Goal: Answer question/provide support

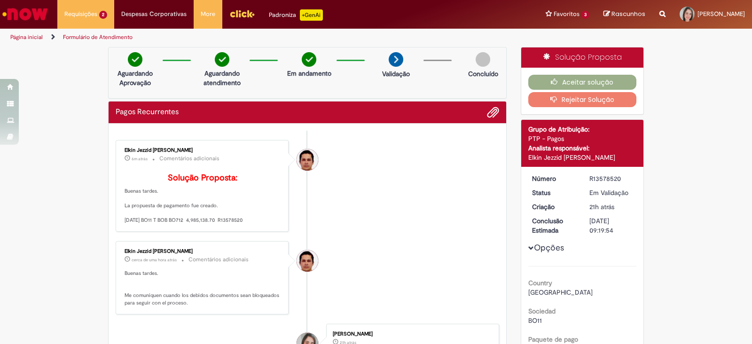
click at [602, 174] on div "R13578520" at bounding box center [611, 178] width 44 height 9
copy div "R13578520"
click at [553, 80] on icon "button" at bounding box center [556, 81] width 11 height 7
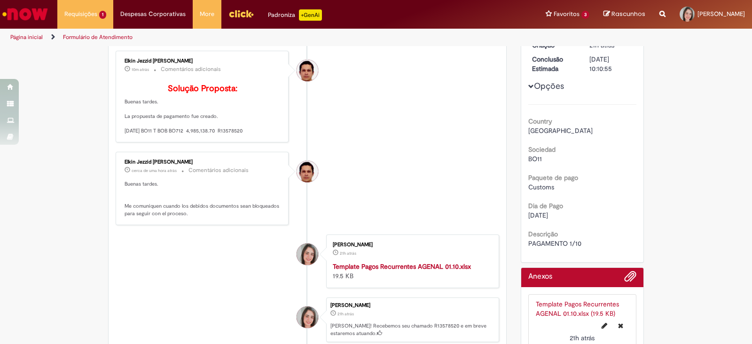
scroll to position [117, 0]
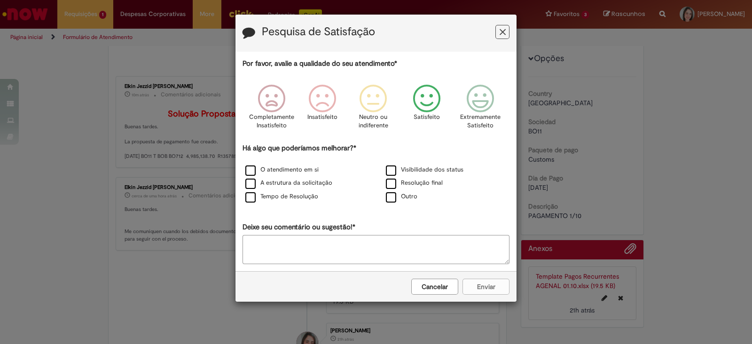
click at [433, 94] on icon "Feedback" at bounding box center [426, 99] width 35 height 28
click at [393, 170] on label "Visibilidade dos status" at bounding box center [425, 169] width 78 height 9
click at [248, 193] on label "Tempo de Resolução" at bounding box center [281, 196] width 73 height 9
click at [485, 287] on button "Enviar" at bounding box center [485, 287] width 47 height 16
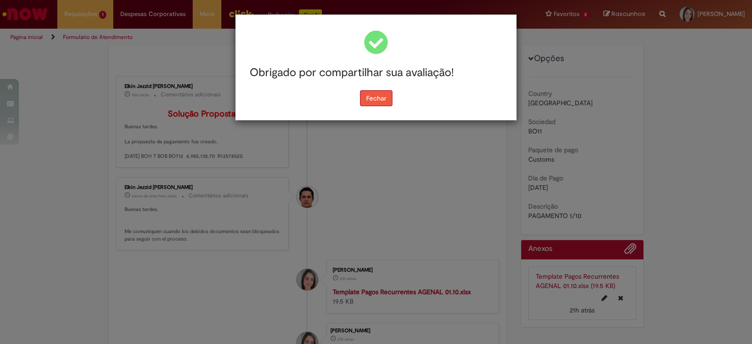
click at [377, 100] on button "Fechar" at bounding box center [376, 98] width 32 height 16
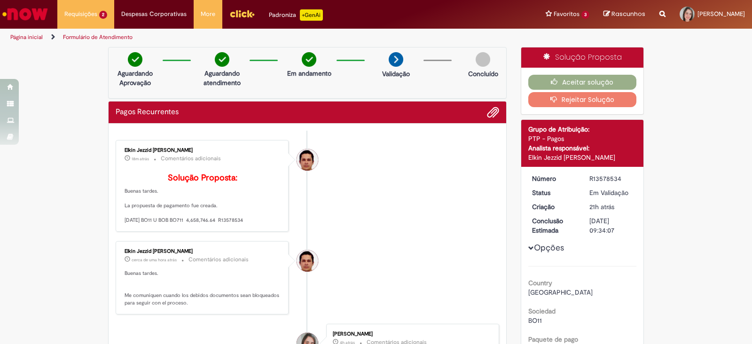
click at [599, 174] on div "R13578534" at bounding box center [611, 178] width 44 height 9
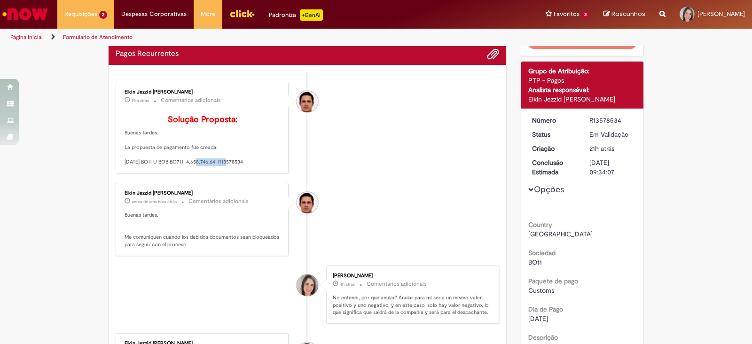
drag, startPoint x: 187, startPoint y: 175, endPoint x: 217, endPoint y: 174, distance: 30.1
click at [217, 166] on p "Solução Proposta: Buenas tardes. La propuesta de pagamento fue creada. 10/1/202…" at bounding box center [203, 140] width 156 height 51
copy p "4,658,746.64"
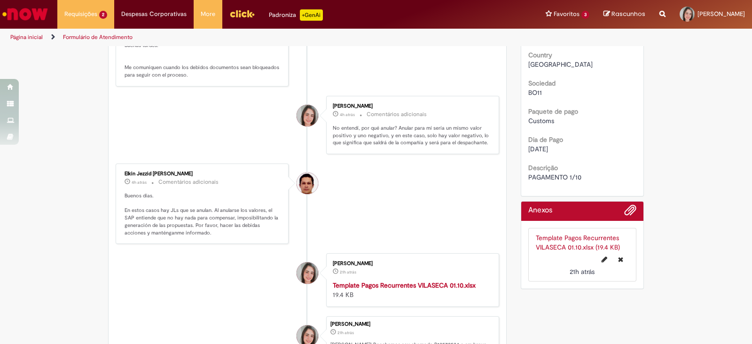
scroll to position [294, 0]
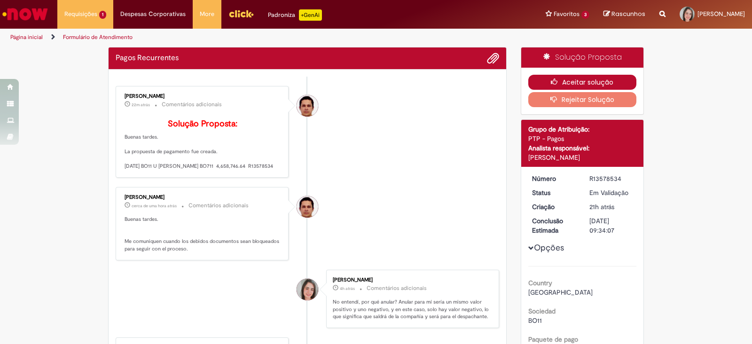
click at [594, 81] on button "Aceitar solução" at bounding box center [582, 82] width 109 height 15
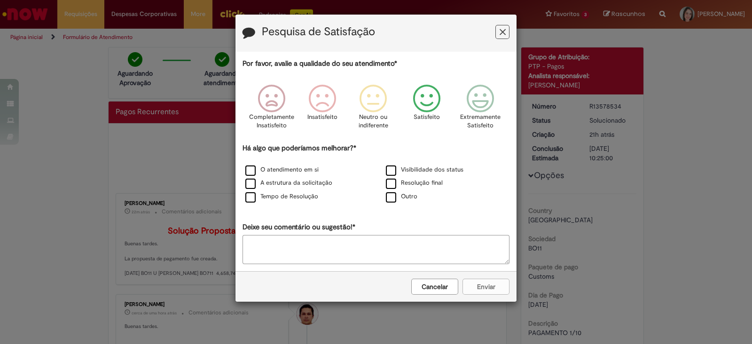
click at [421, 106] on icon "Feedback" at bounding box center [426, 99] width 35 height 28
click at [393, 185] on label "Resolução final" at bounding box center [414, 183] width 57 height 9
click at [248, 193] on label "Tempo de Resolução" at bounding box center [281, 196] width 73 height 9
click at [390, 180] on label "Resolução final" at bounding box center [414, 183] width 57 height 9
click at [389, 166] on label "Visibilidade dos status" at bounding box center [425, 169] width 78 height 9
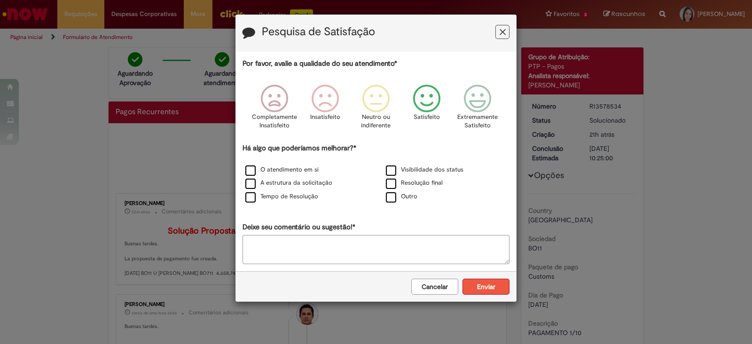
click at [481, 285] on button "Enviar" at bounding box center [485, 287] width 47 height 16
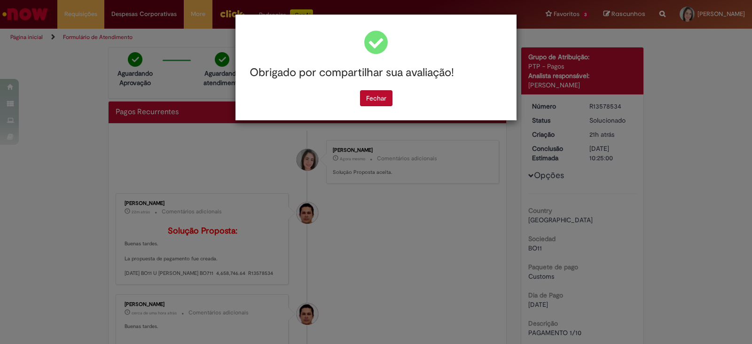
click at [389, 107] on div "Obrigado por compartilhar sua avaliação! [GEOGRAPHIC_DATA]" at bounding box center [375, 68] width 281 height 106
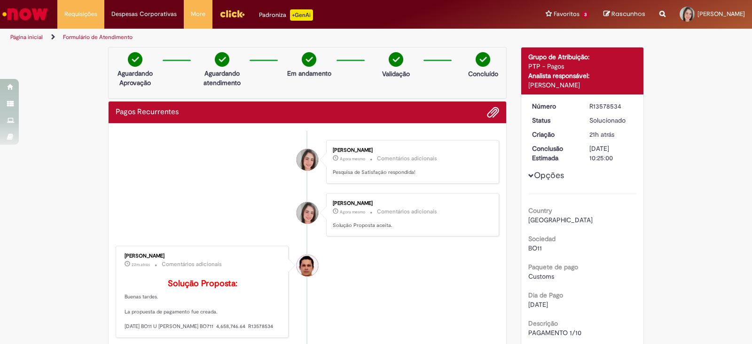
click at [377, 103] on div "Obrigado por compartilhar sua avaliação! [GEOGRAPHIC_DATA]" at bounding box center [376, 172] width 752 height 344
